Goal: Information Seeking & Learning: Learn about a topic

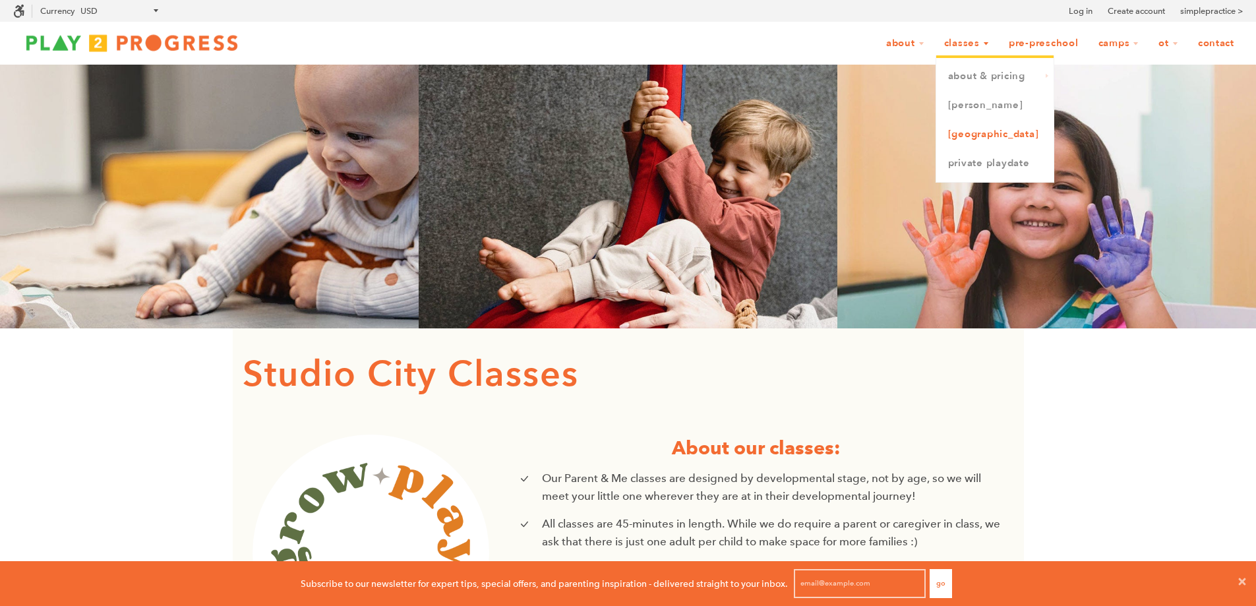
click at [971, 137] on link "[GEOGRAPHIC_DATA]" at bounding box center [994, 134] width 117 height 29
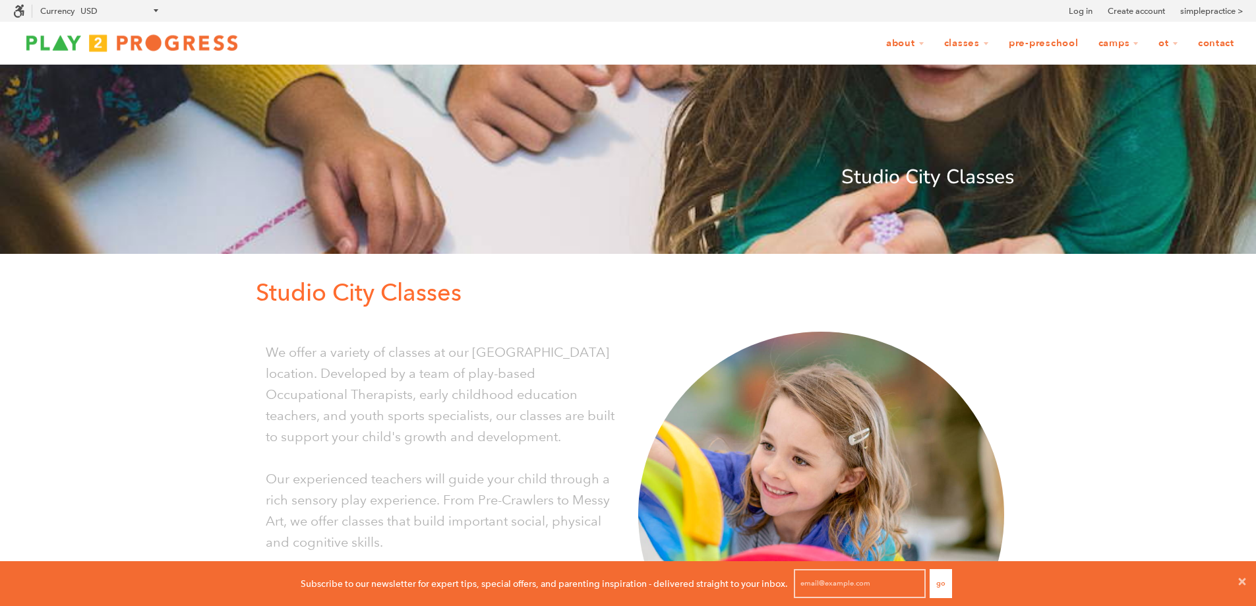
scroll to position [286, 0]
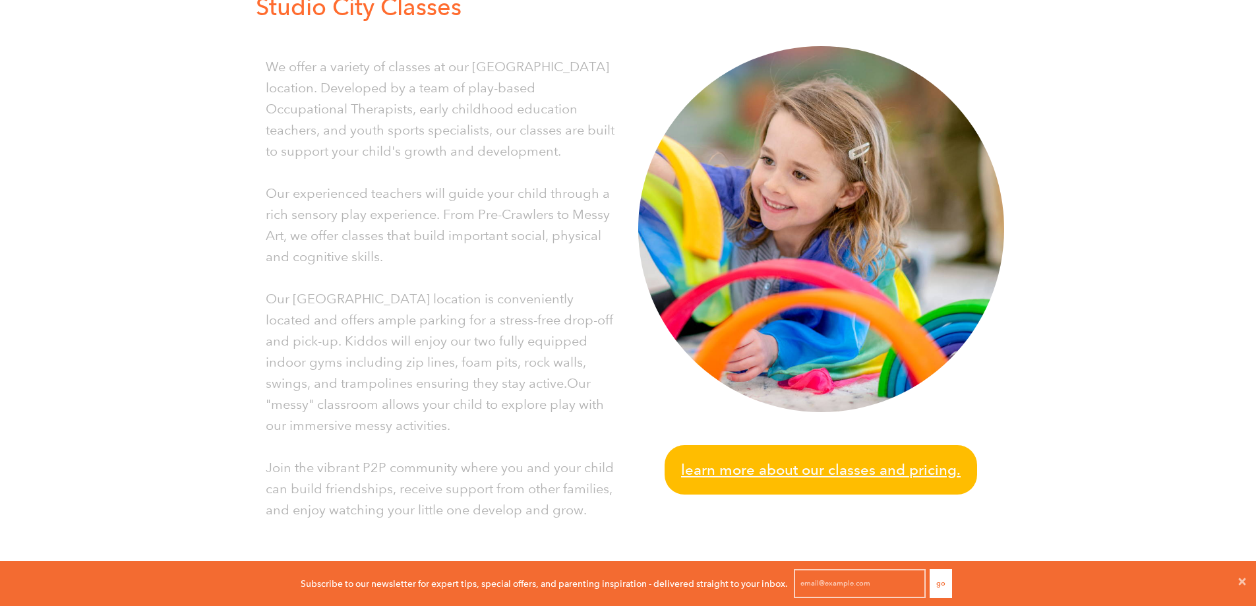
click at [748, 464] on span "Learn more about our classes and pricing." at bounding box center [821, 469] width 280 height 23
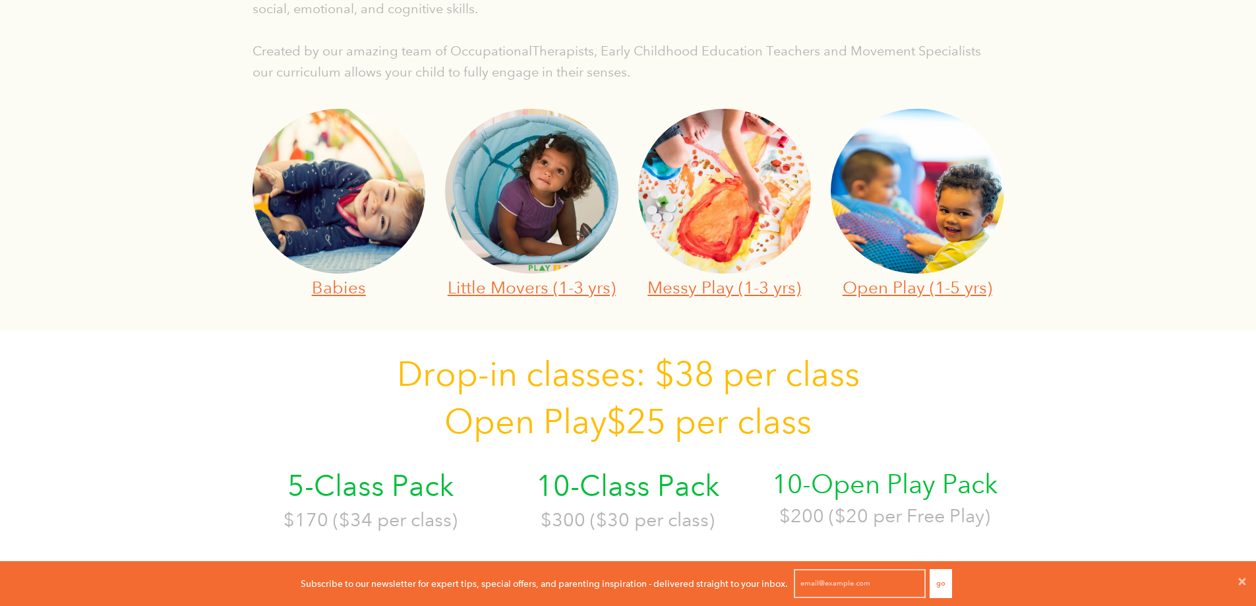
scroll to position [572, 0]
